Goal: Transaction & Acquisition: Book appointment/travel/reservation

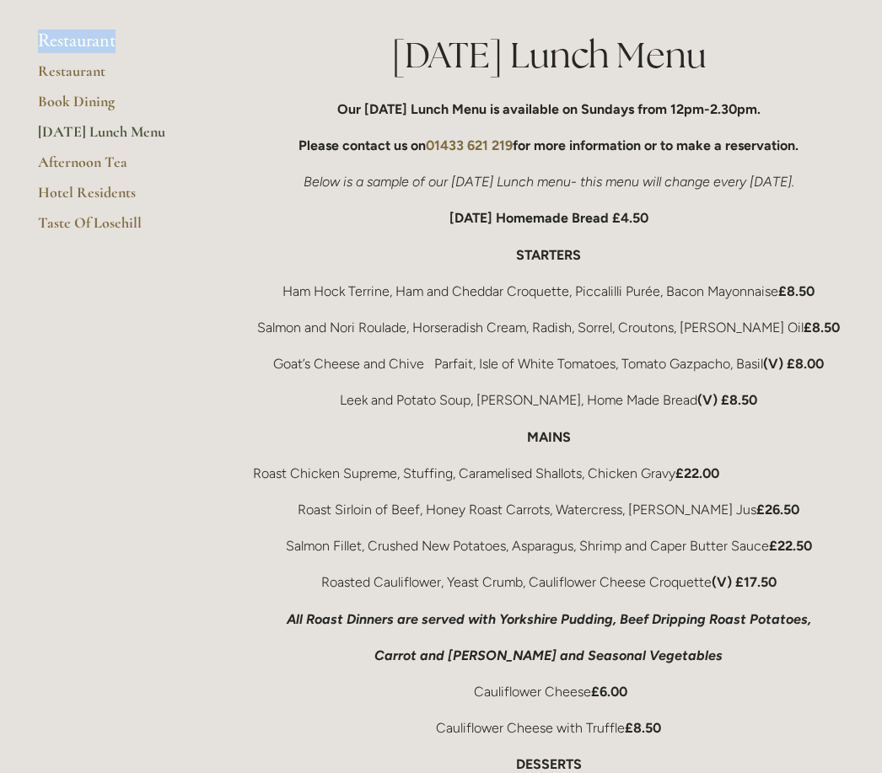
scroll to position [304, 0]
click at [138, 185] on link "Hotel Residents" at bounding box center [118, 198] width 161 height 30
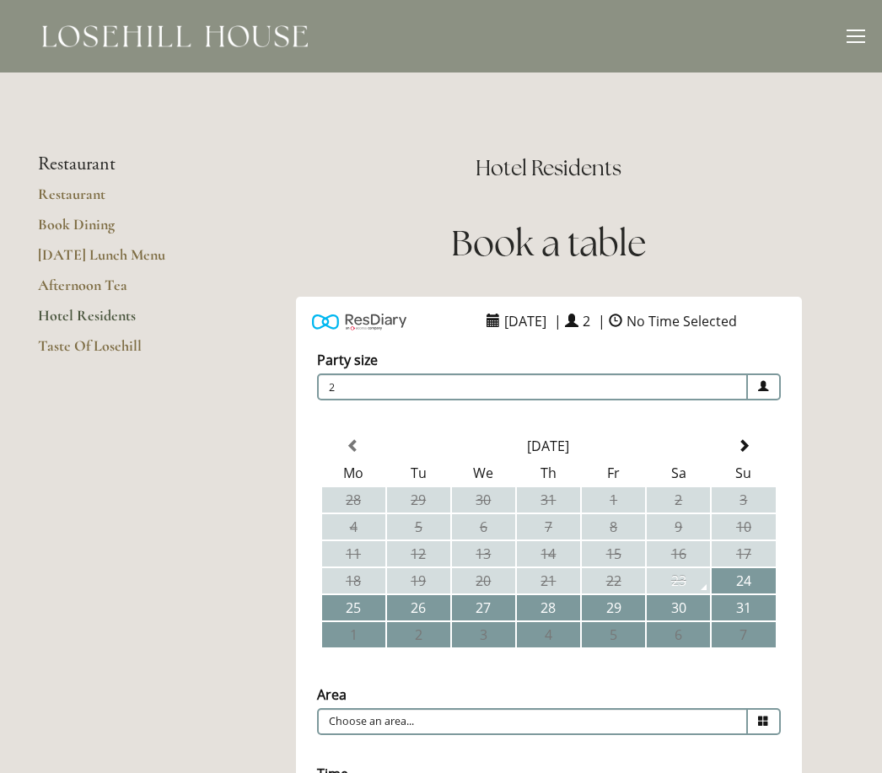
click at [267, 673] on div "ResDiary Widget [DATE] | 2 | No Time Selected" at bounding box center [548, 591] width 591 height 589
click at [241, 693] on div "ResDiary Widget [DATE] | 2 | No Time Selected" at bounding box center [549, 590] width 620 height 617
click at [230, 692] on main "Restaurant Restaurant Book Dining [DATE] Lunch Menu Afternoon Tea Hotel Residen…" at bounding box center [441, 656] width 860 height 1166
click at [755, 578] on td "24" at bounding box center [743, 580] width 63 height 25
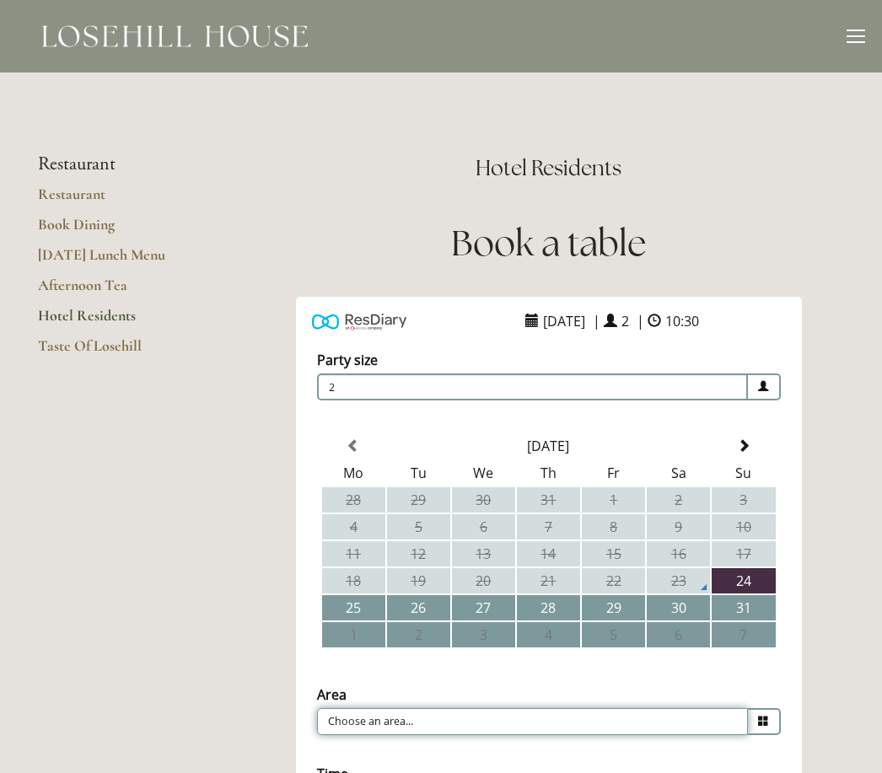
click at [722, 725] on input "Choose an area..." at bounding box center [532, 721] width 431 height 27
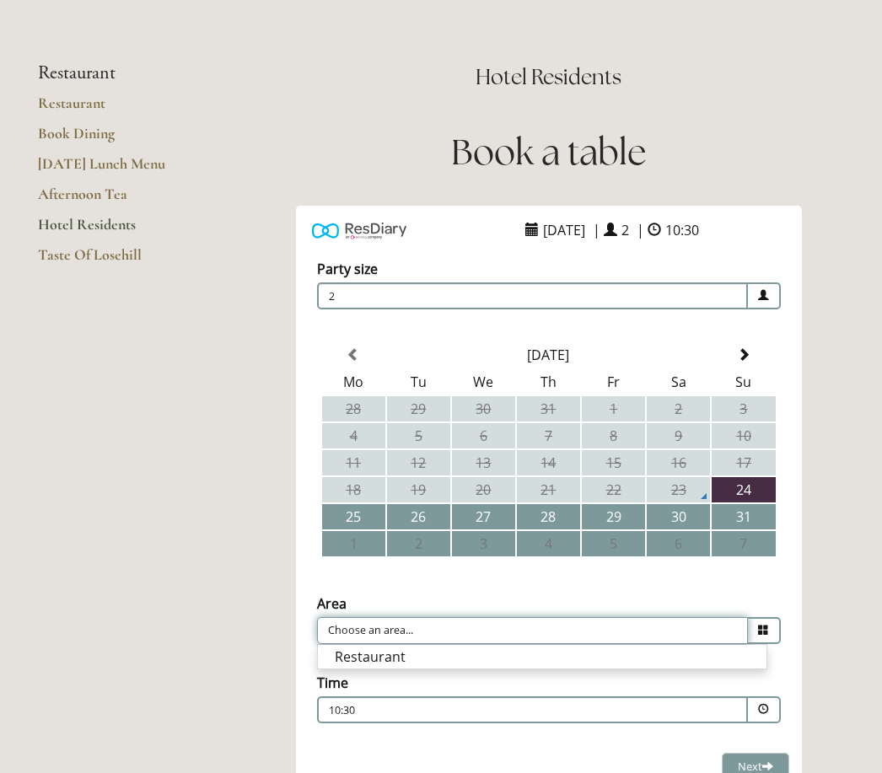
scroll to position [91, 0]
click at [669, 653] on li "Restaurant" at bounding box center [542, 657] width 449 height 24
type input "Restaurant"
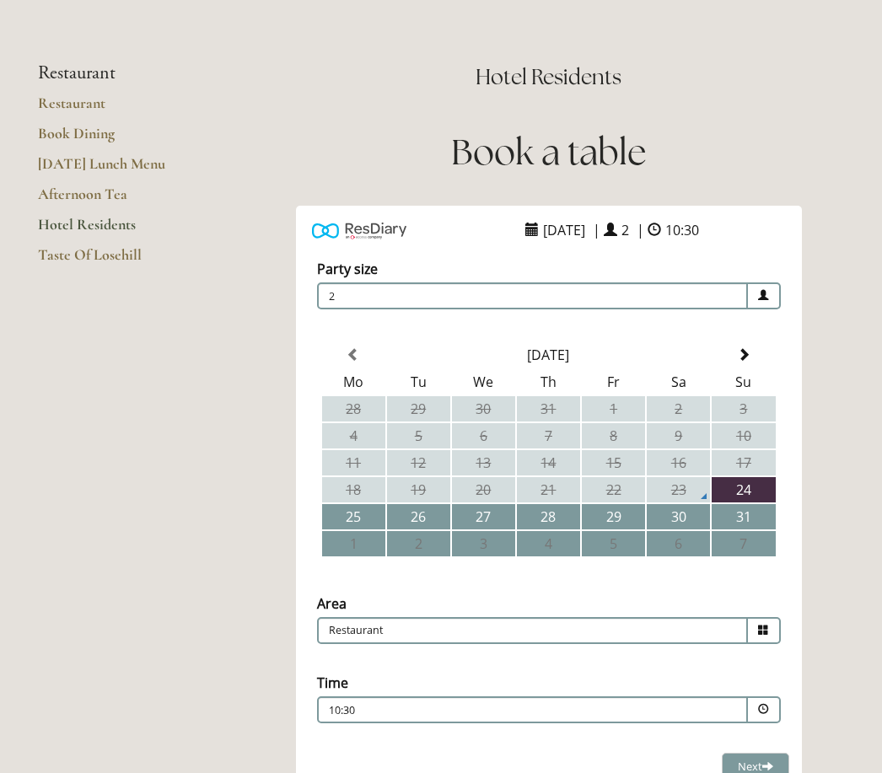
click at [766, 707] on span at bounding box center [763, 709] width 11 height 11
click at [368, 744] on p "12:30" at bounding box center [542, 737] width 415 height 19
click at [765, 763] on span at bounding box center [767, 766] width 11 height 11
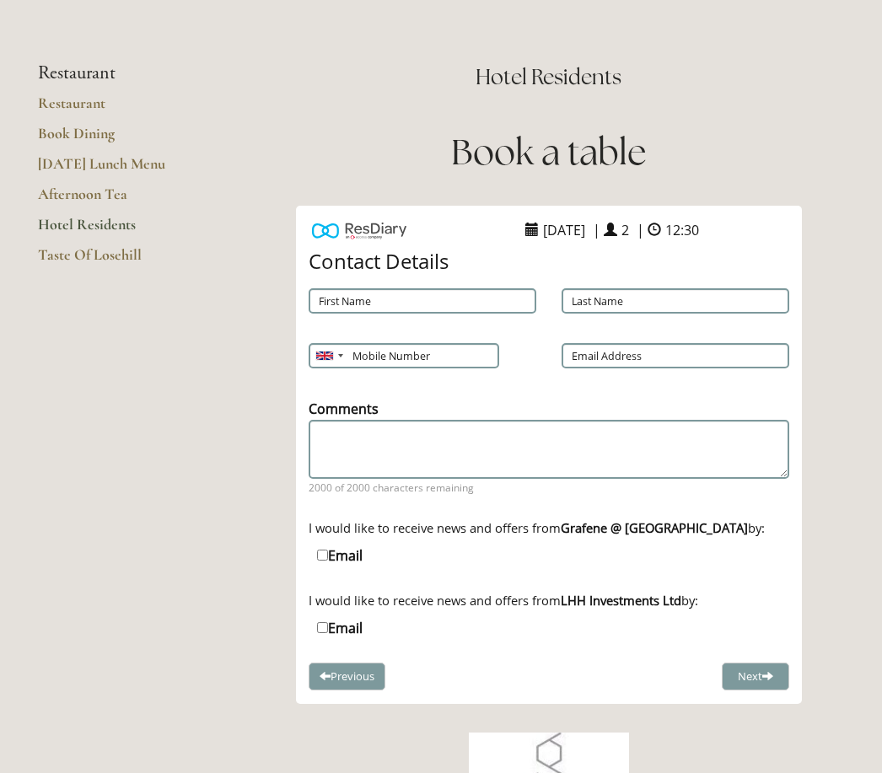
scroll to position [0, 0]
